Goal: Transaction & Acquisition: Purchase product/service

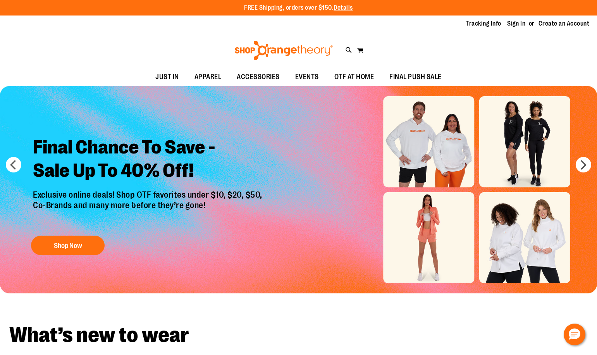
type input "**********"
click at [522, 22] on link "Sign In" at bounding box center [516, 23] width 19 height 9
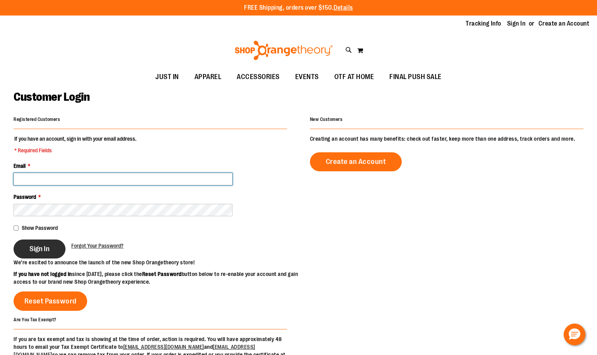
type input "**********"
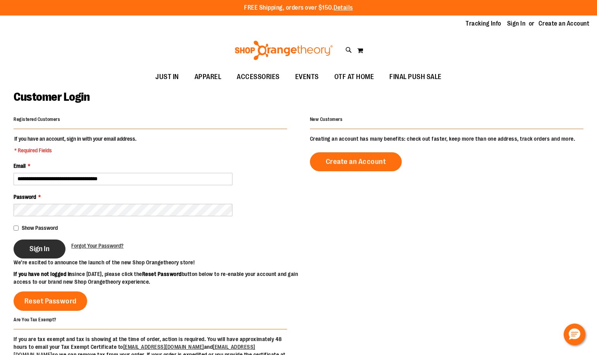
type input "**********"
click at [46, 249] on span "Sign In" at bounding box center [39, 249] width 20 height 9
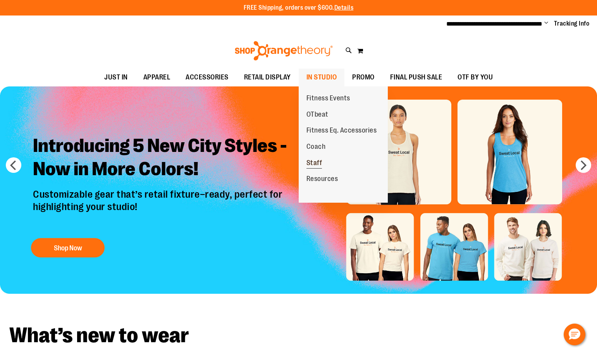
type input "**********"
click at [319, 163] on span "Staff" at bounding box center [315, 164] width 16 height 10
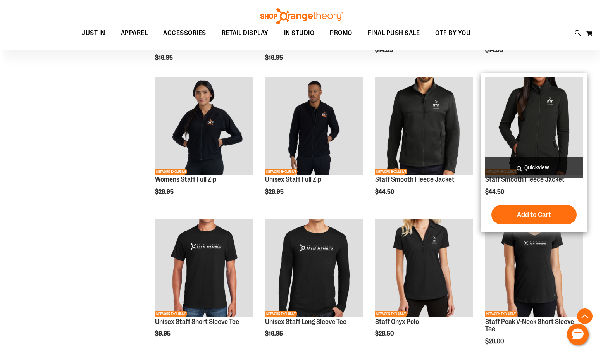
scroll to position [232, 0]
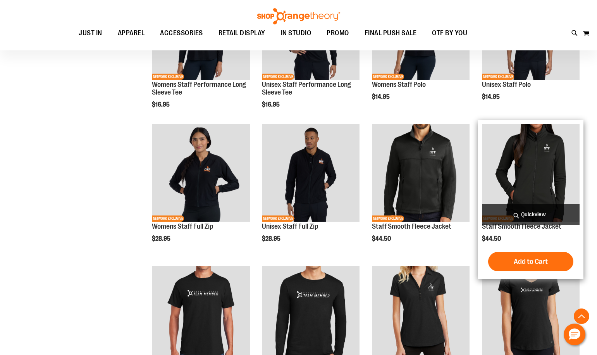
type input "**********"
click at [523, 210] on span "Quickview" at bounding box center [531, 214] width 98 height 21
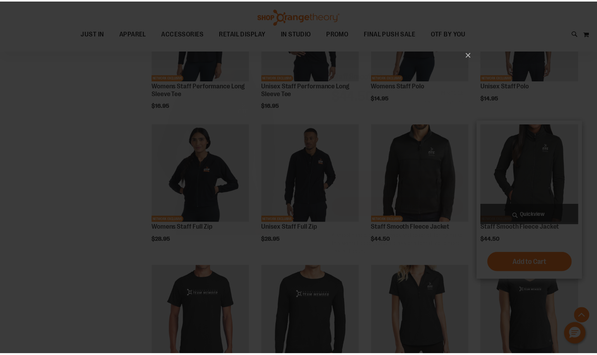
scroll to position [0, 0]
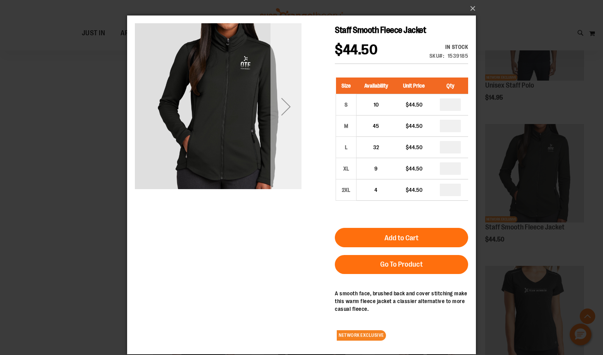
click at [288, 112] on div "Next" at bounding box center [285, 106] width 31 height 31
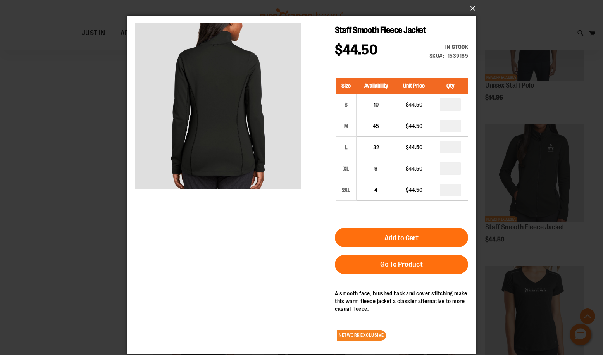
click at [470, 1] on button "×" at bounding box center [303, 8] width 349 height 17
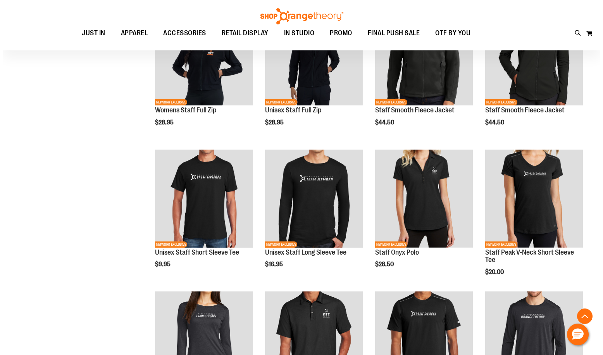
scroll to position [271, 0]
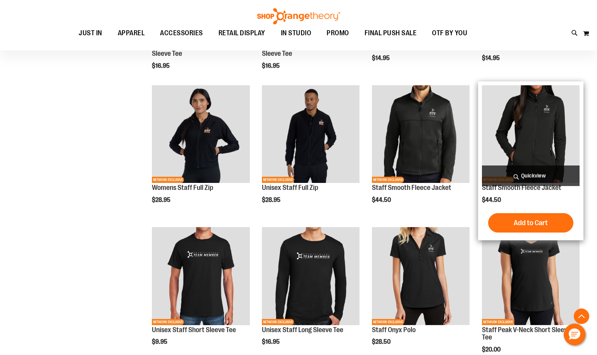
click at [541, 171] on span "Quickview" at bounding box center [531, 175] width 98 height 21
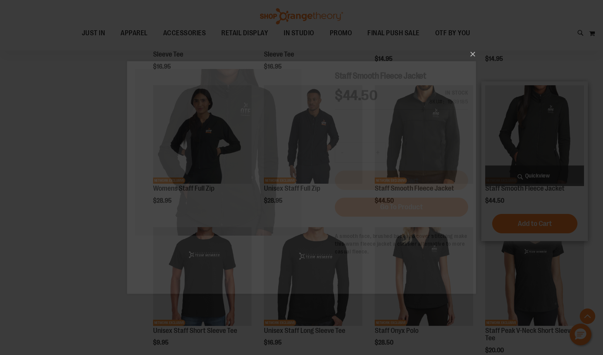
scroll to position [0, 0]
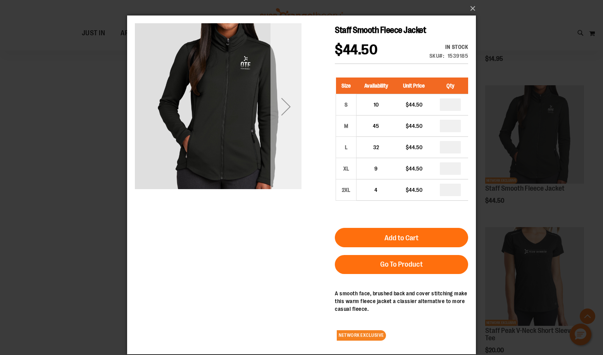
click at [289, 104] on div "Next" at bounding box center [285, 106] width 31 height 31
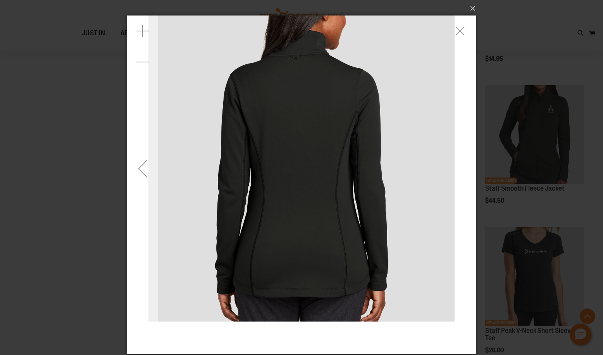
click at [138, 170] on div "Previous" at bounding box center [142, 168] width 31 height 31
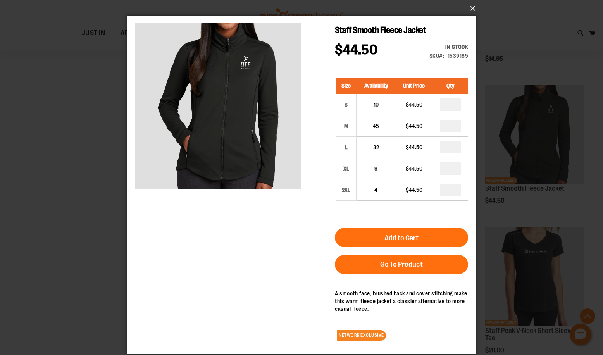
click at [470, 10] on button "×" at bounding box center [303, 8] width 349 height 17
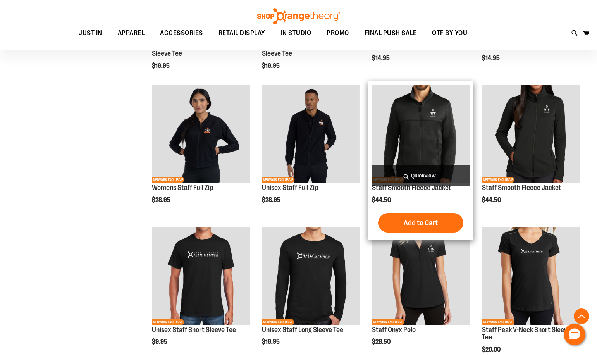
click at [424, 174] on span "Quickview" at bounding box center [421, 175] width 98 height 21
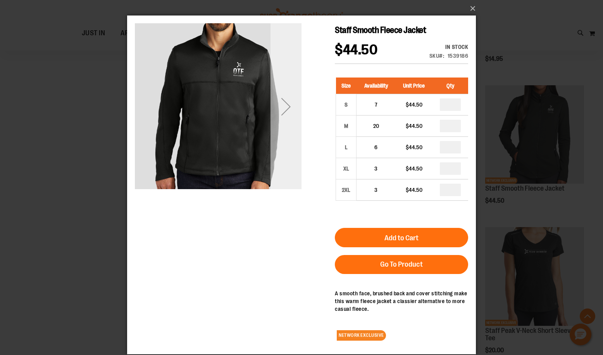
click at [288, 103] on div "Next" at bounding box center [285, 106] width 31 height 31
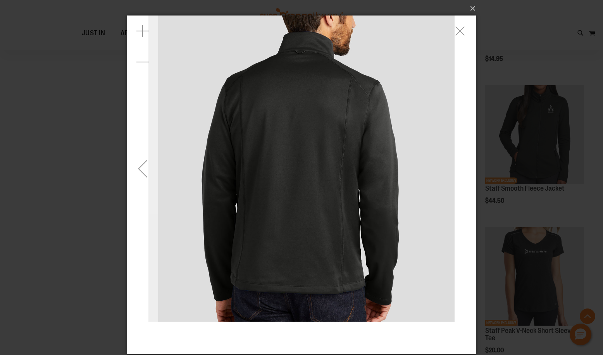
click at [137, 168] on div "Previous" at bounding box center [142, 168] width 31 height 31
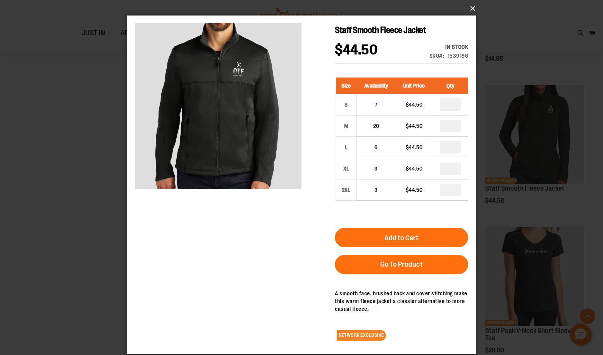
click at [467, 9] on button "×" at bounding box center [303, 8] width 349 height 17
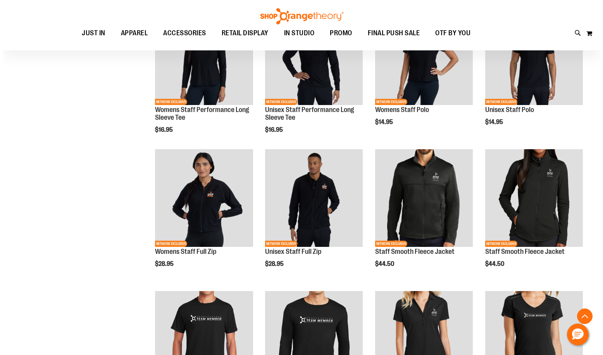
scroll to position [193, 0]
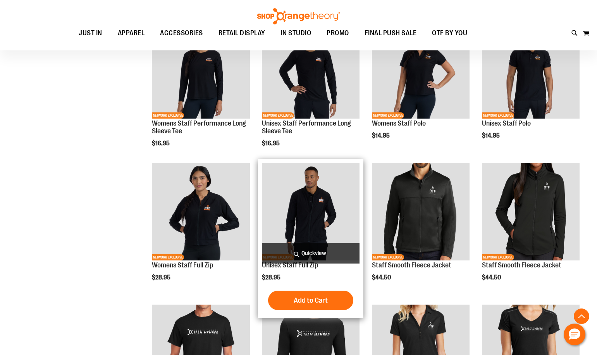
click at [306, 248] on span "Quickview" at bounding box center [311, 253] width 98 height 21
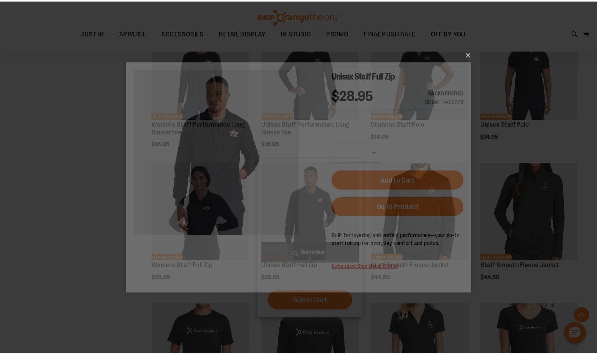
scroll to position [0, 0]
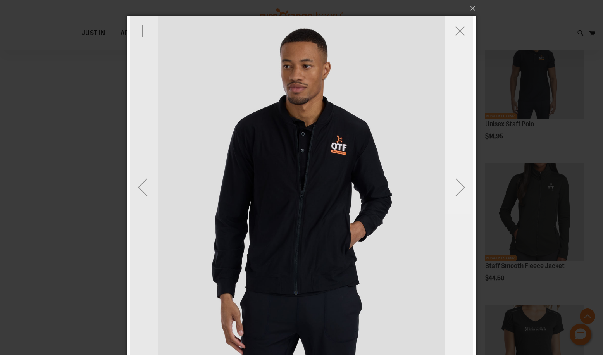
click at [461, 186] on div "Next" at bounding box center [460, 187] width 31 height 31
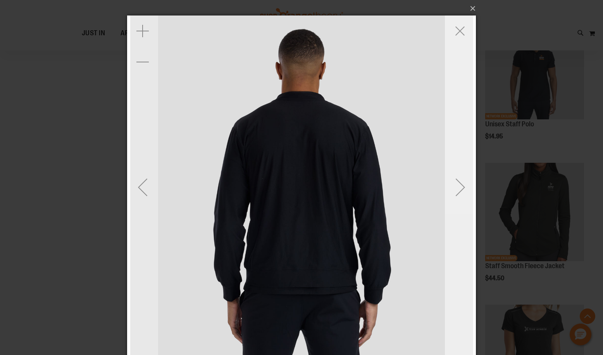
click at [461, 186] on div "Next" at bounding box center [460, 187] width 31 height 31
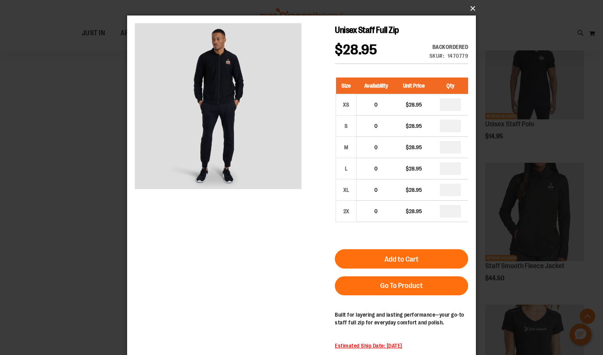
click at [466, 7] on button "×" at bounding box center [303, 8] width 349 height 17
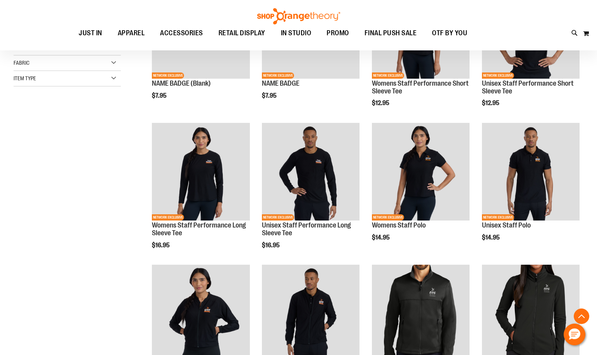
scroll to position [38, 0]
